Goal: Task Accomplishment & Management: Use online tool/utility

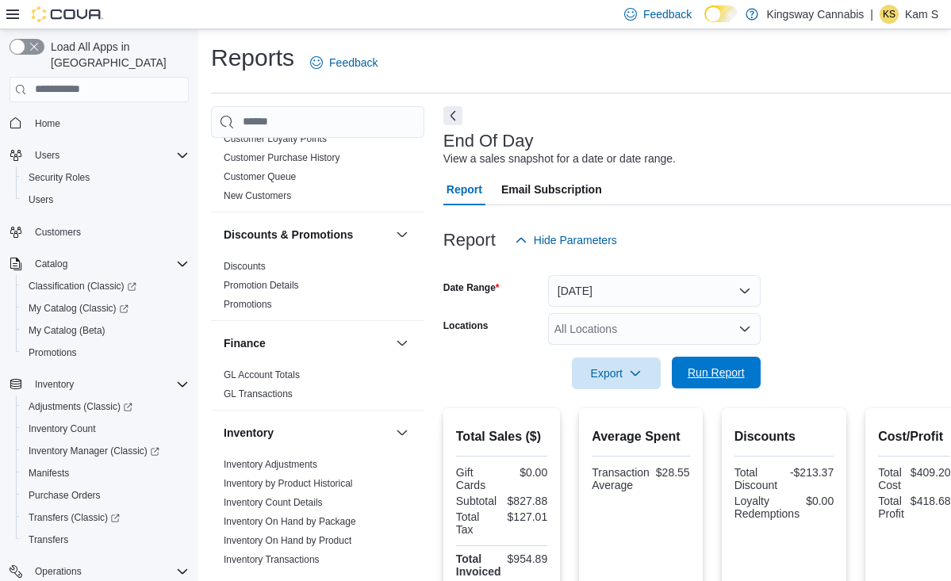
click at [723, 378] on span "Run Report" at bounding box center [716, 373] width 57 height 16
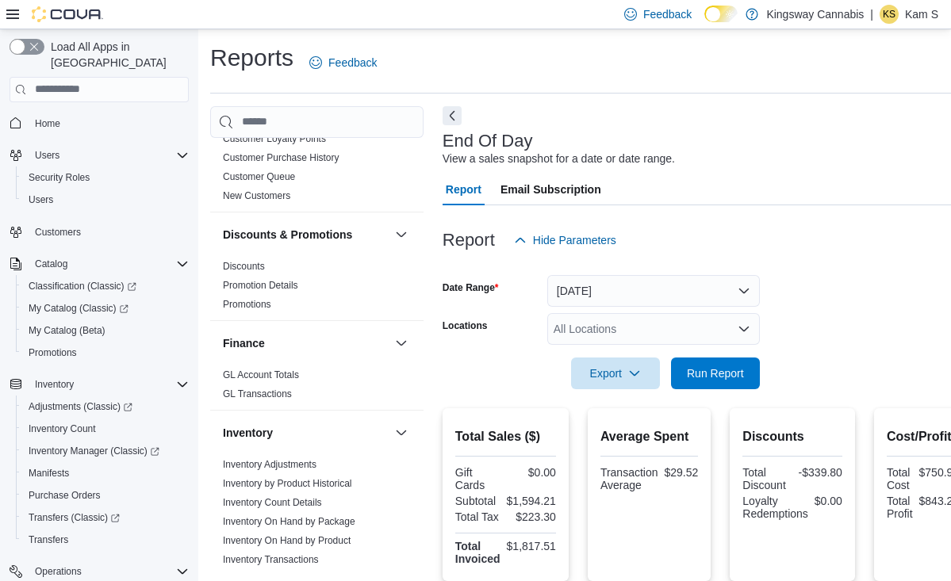
scroll to position [0, 1]
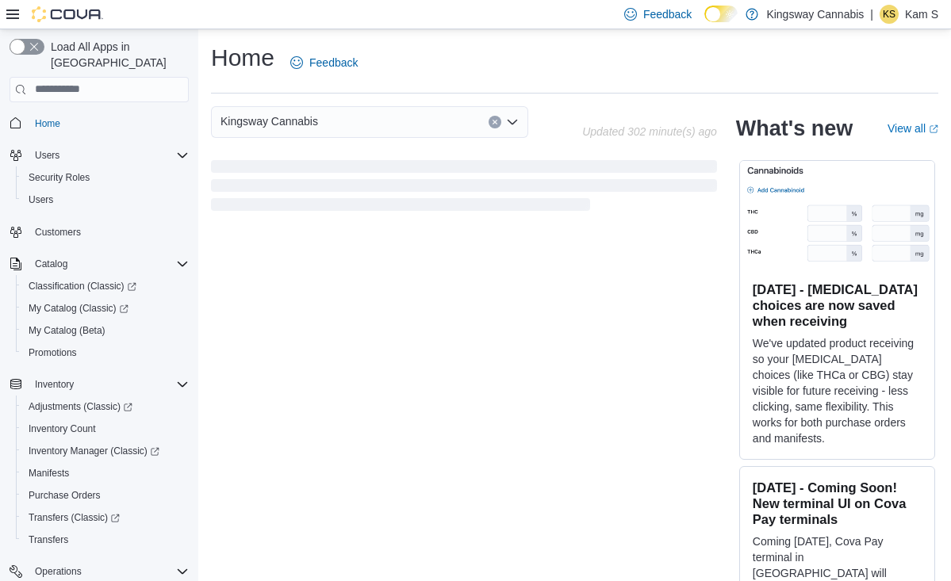
scroll to position [23, 0]
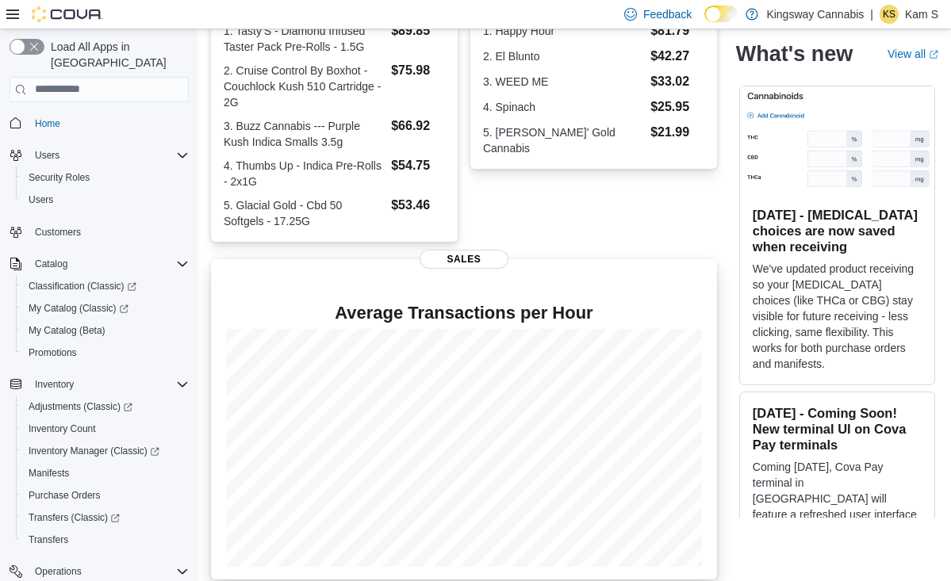
scroll to position [401, 0]
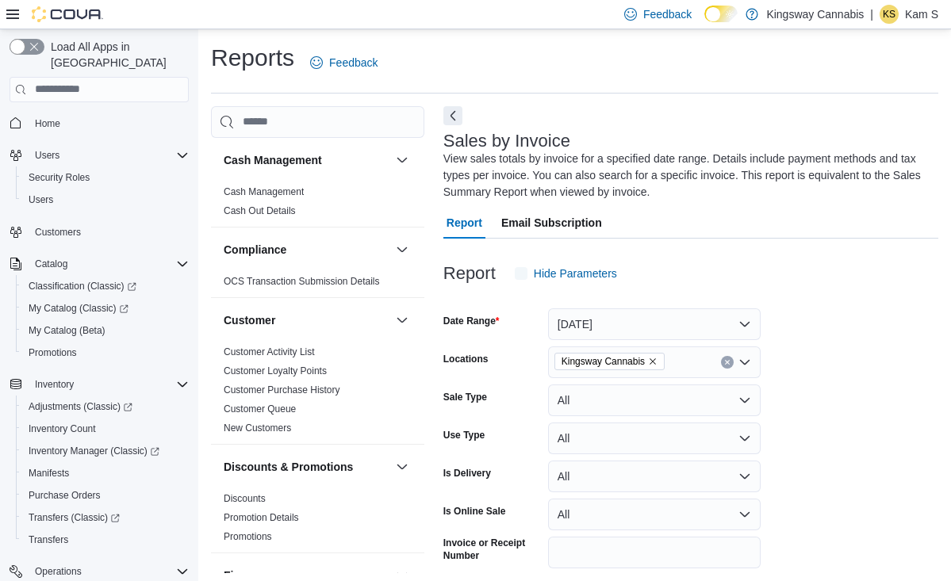
scroll to position [69, 0]
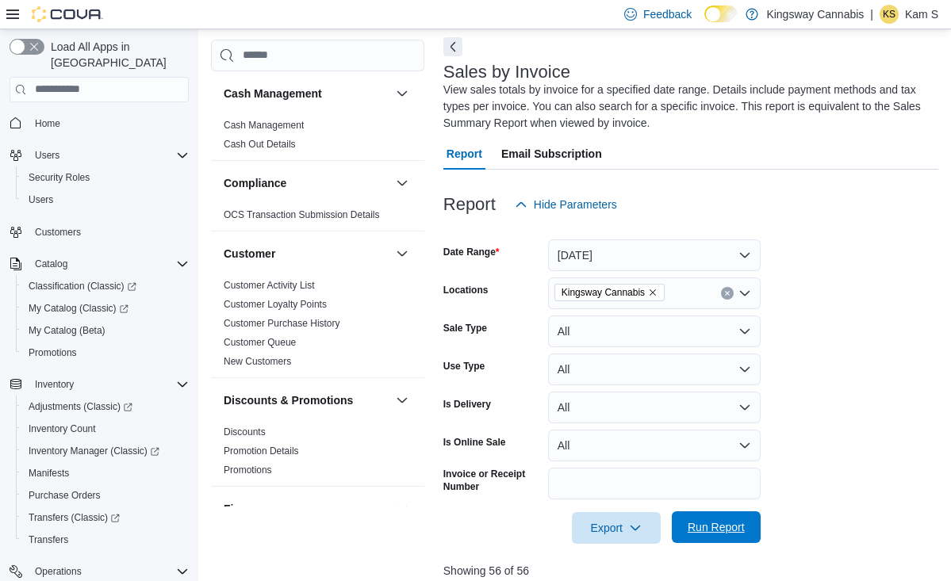
click at [722, 527] on span "Run Report" at bounding box center [716, 528] width 57 height 16
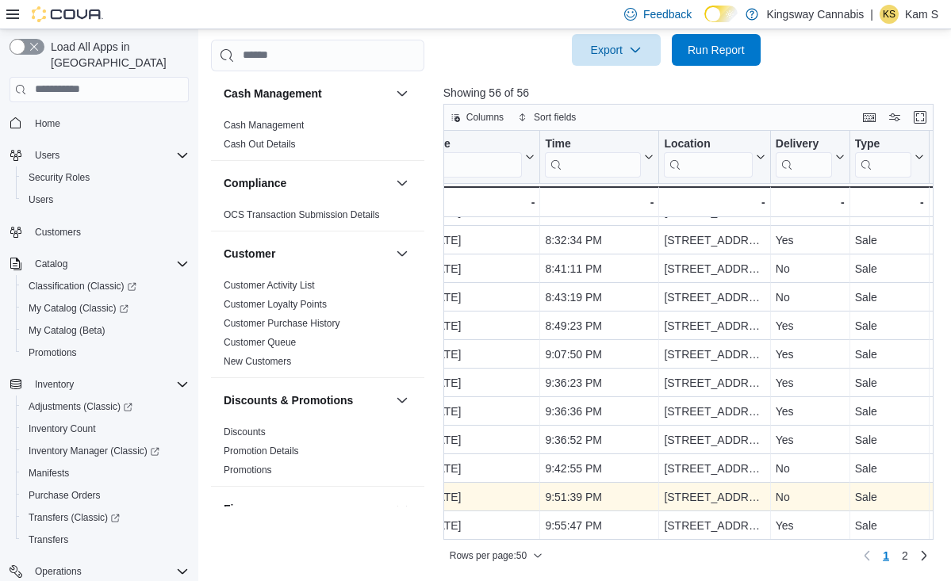
scroll to position [546, 0]
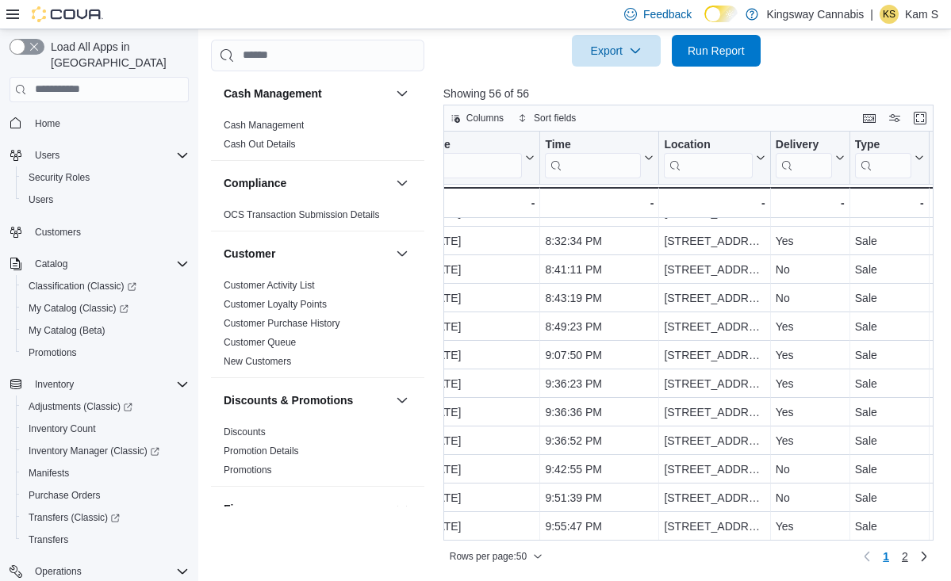
click at [904, 558] on span "2" at bounding box center [905, 557] width 6 height 16
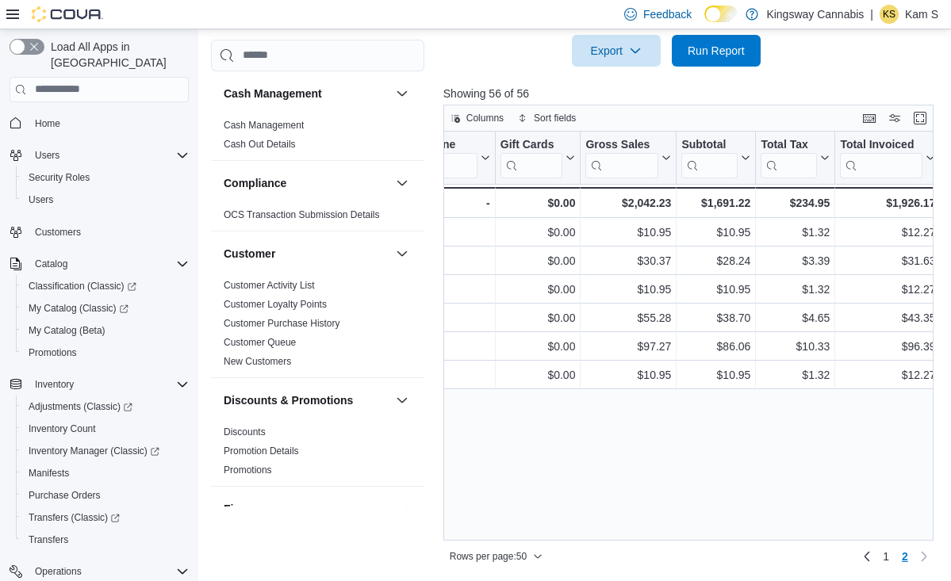
scroll to position [0, 763]
click at [808, 405] on div "Invoice # Click to view column header actions Receipt # Click to view column he…" at bounding box center [688, 336] width 490 height 409
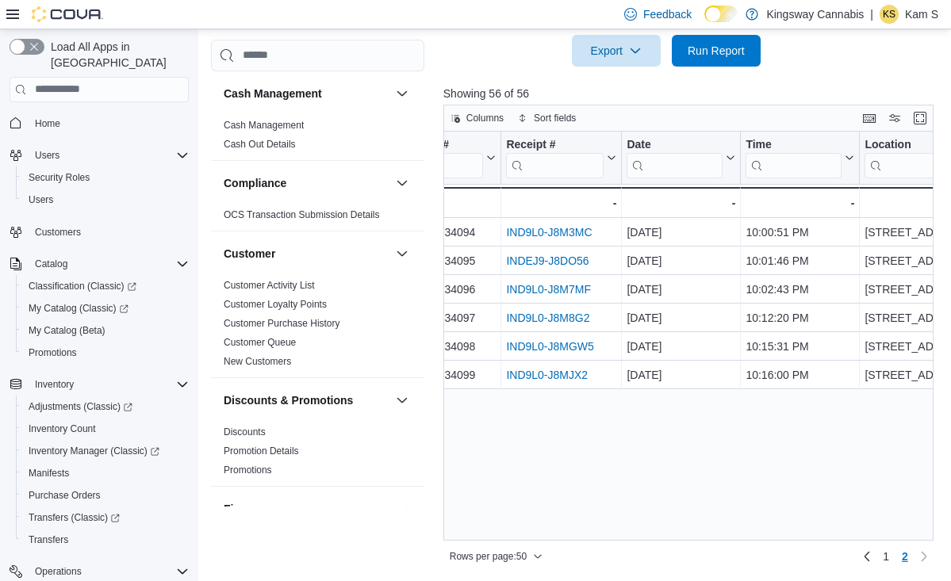
scroll to position [0, 47]
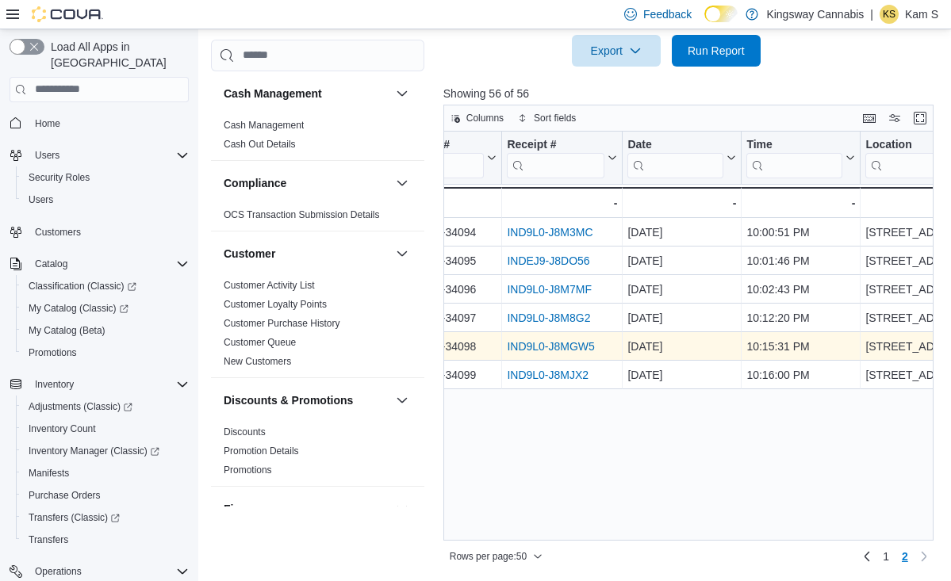
click at [576, 345] on link "IND9L0-J8MGW5" at bounding box center [550, 346] width 87 height 13
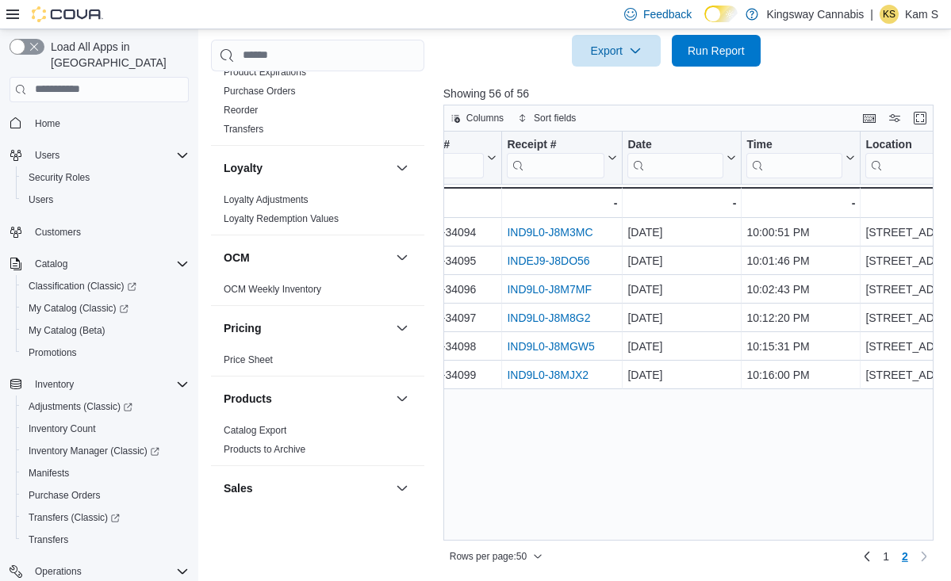
scroll to position [729, 0]
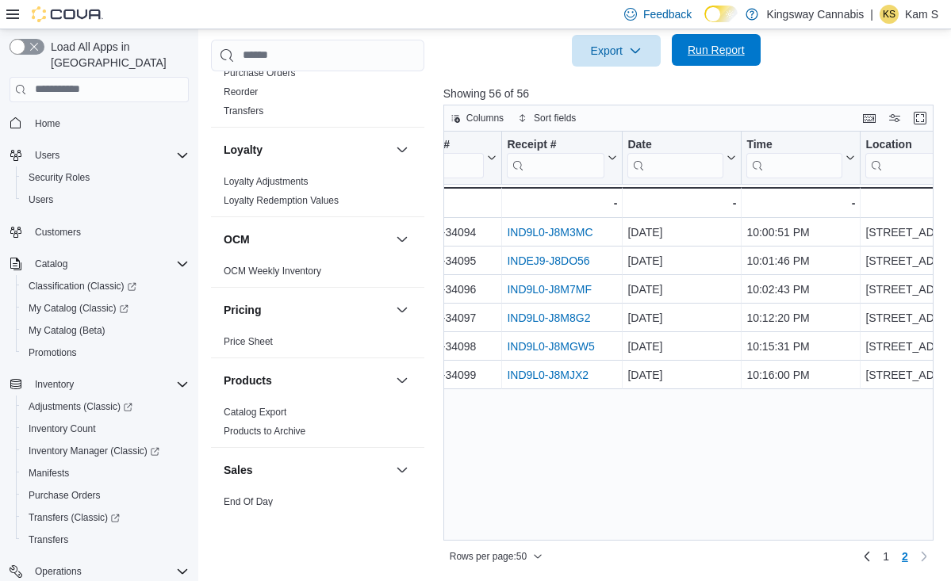
click at [728, 55] on span "Run Report" at bounding box center [716, 50] width 57 height 16
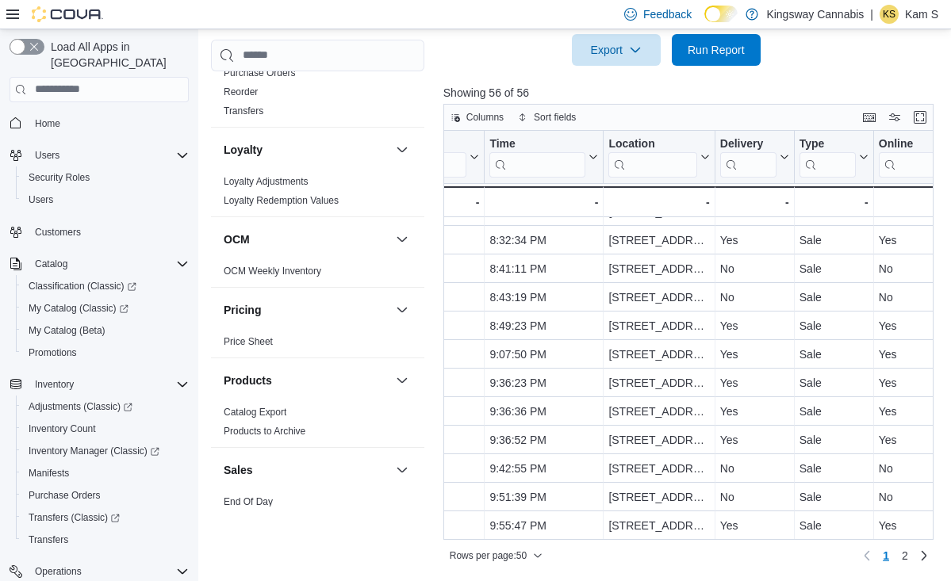
scroll to position [546, 0]
click at [909, 554] on link "2" at bounding box center [904, 556] width 19 height 25
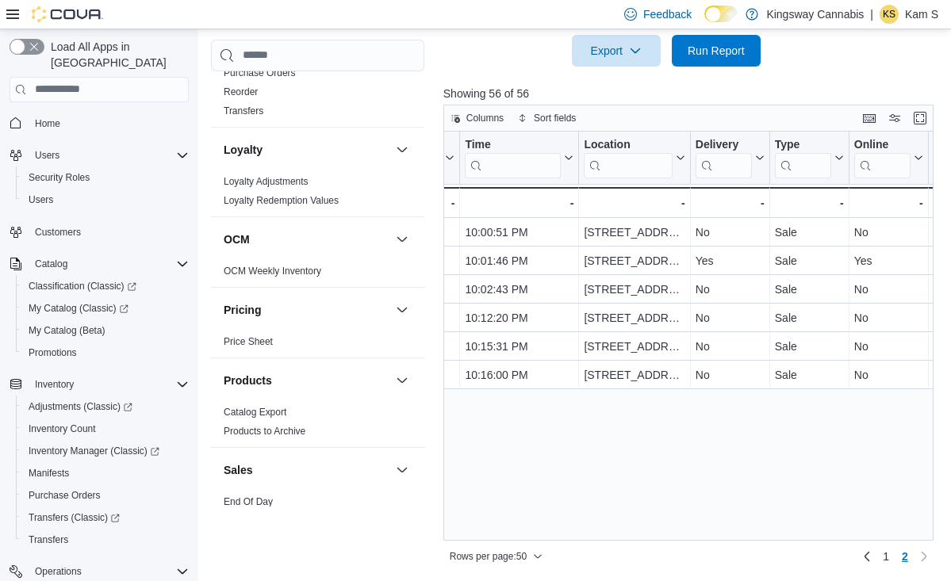
scroll to position [0, 329]
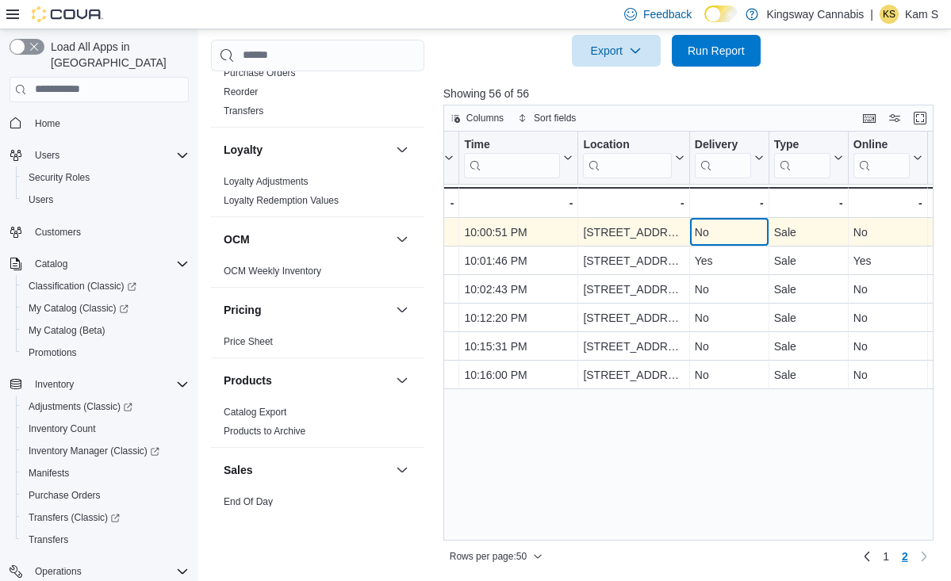
click at [768, 238] on div "No - Delivery, column 6, row 51" at bounding box center [729, 232] width 79 height 29
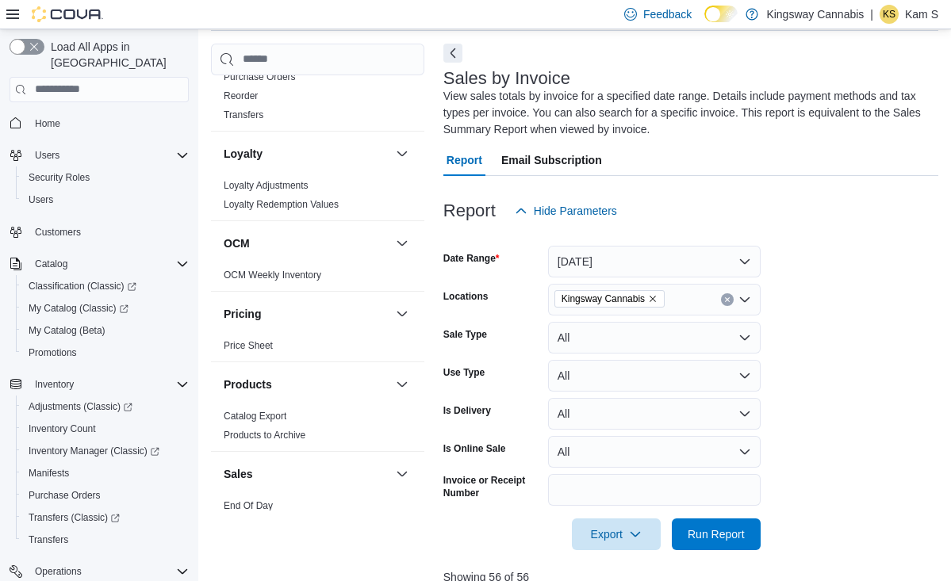
scroll to position [63, 0]
click at [728, 527] on span "Run Report" at bounding box center [716, 533] width 57 height 16
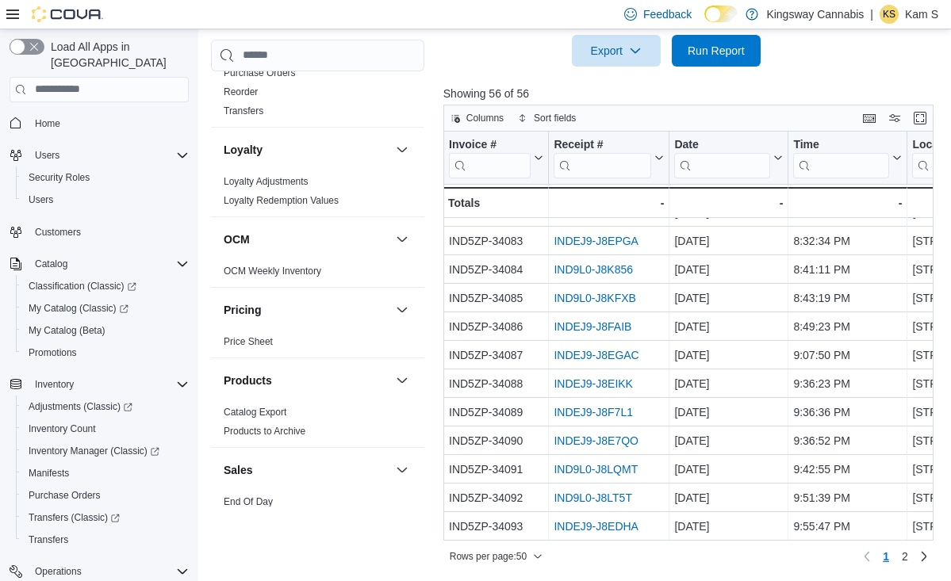
scroll to position [1105, 0]
click at [905, 554] on span "2" at bounding box center [905, 557] width 6 height 16
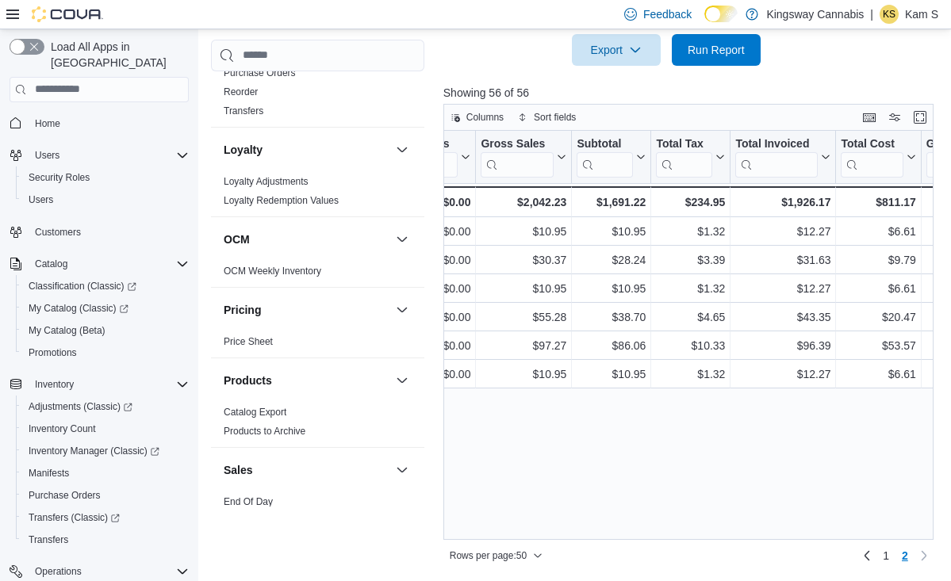
scroll to position [546, 0]
click at [729, 48] on span "Run Report" at bounding box center [716, 50] width 57 height 16
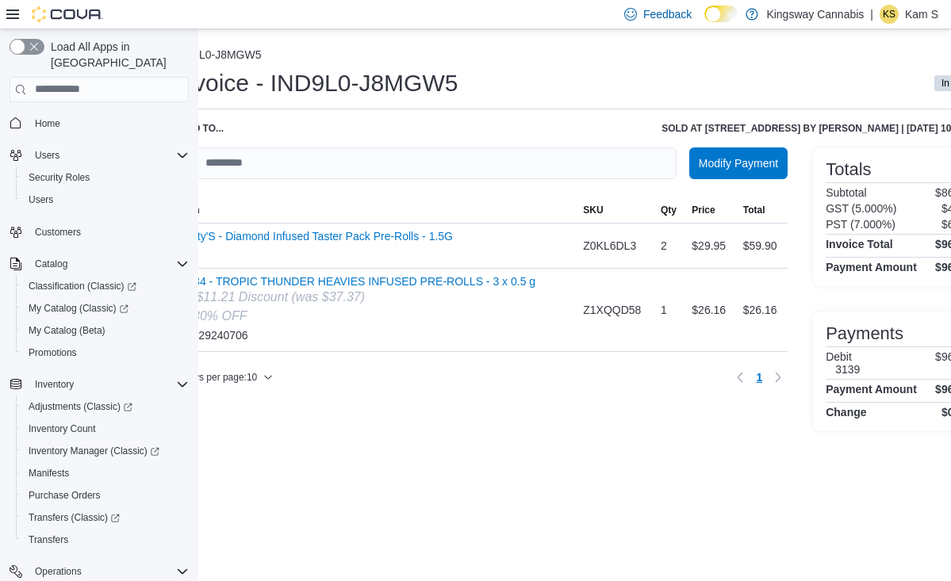
scroll to position [0, 62]
